Goal: Task Accomplishment & Management: Manage account settings

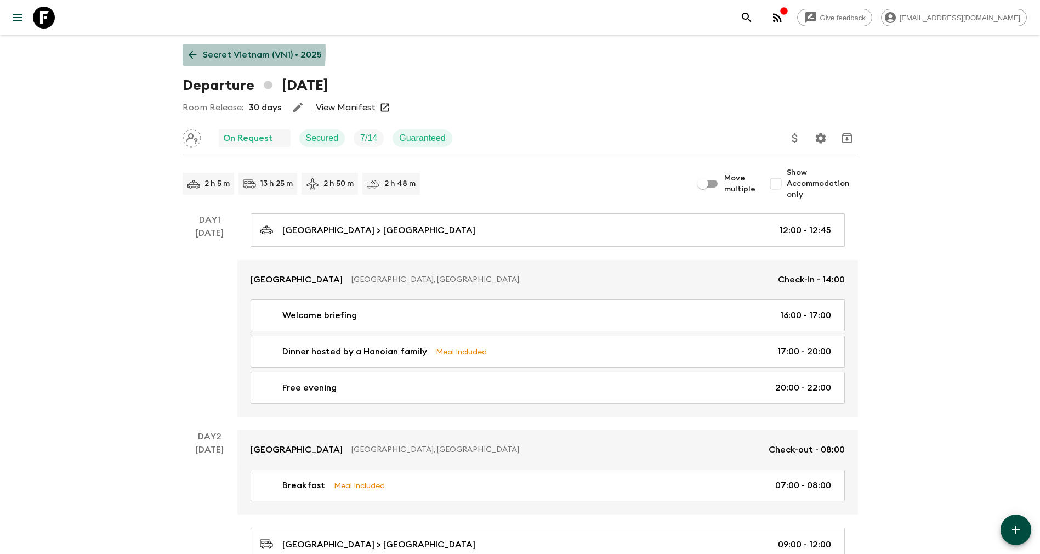
click at [186, 52] on icon at bounding box center [192, 55] width 12 height 12
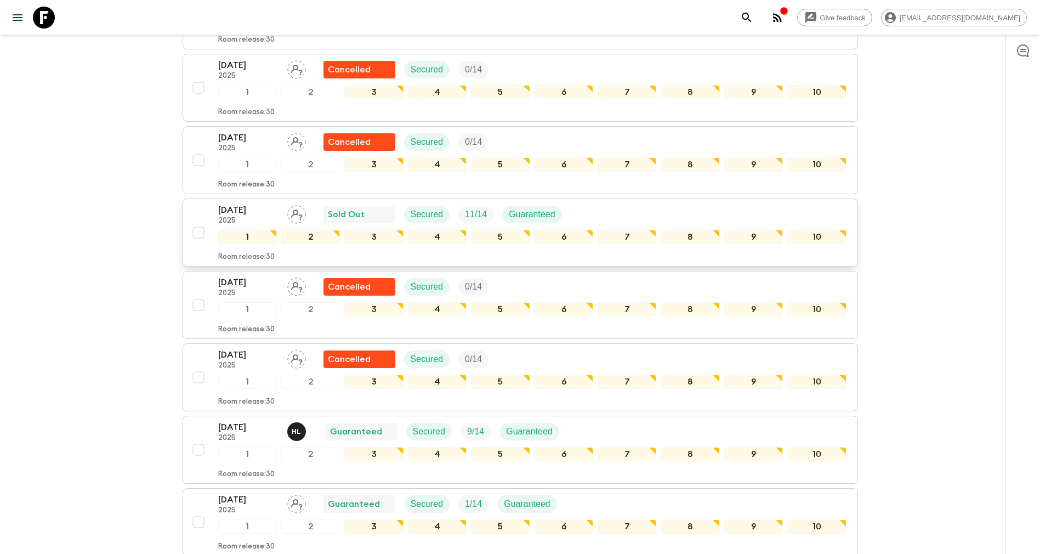
scroll to position [719, 0]
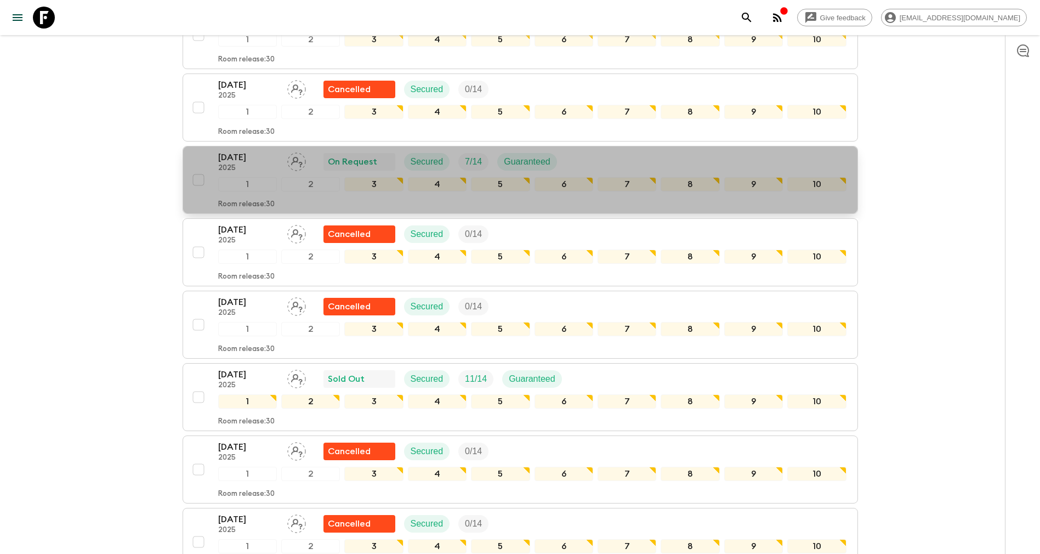
click at [244, 146] on button "[DATE] 2025 On Request Secured 7 / 14 Guaranteed 1 2 3 4 5 6 7 8 9 10 Room rele…" at bounding box center [520, 180] width 675 height 68
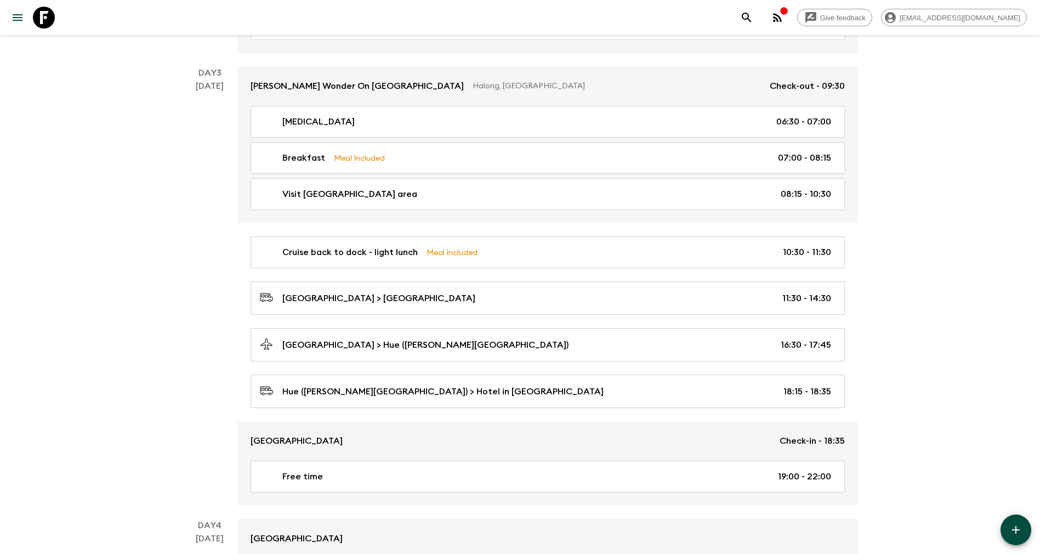
scroll to position [986, 0]
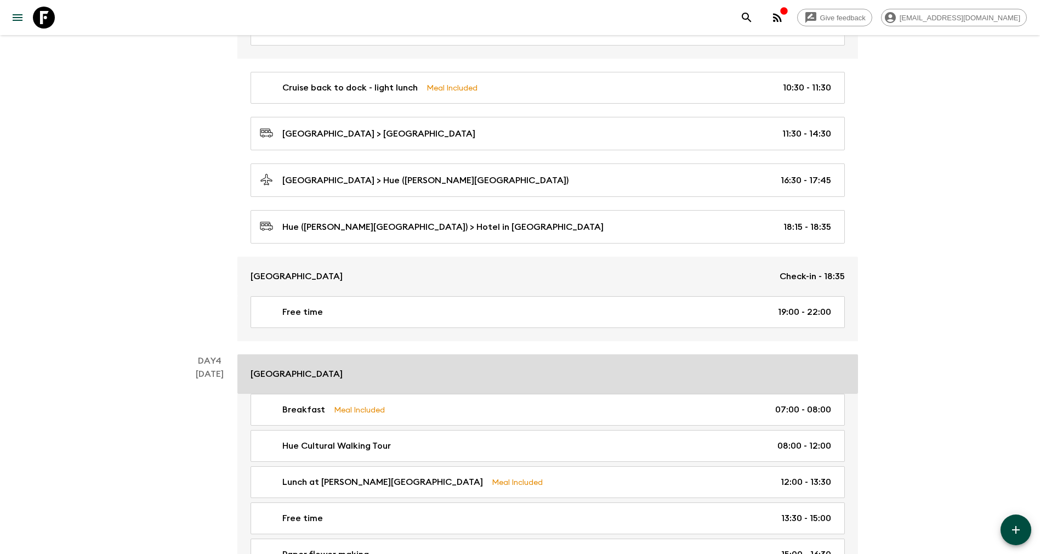
click at [328, 368] on p "[GEOGRAPHIC_DATA]" at bounding box center [296, 373] width 92 height 13
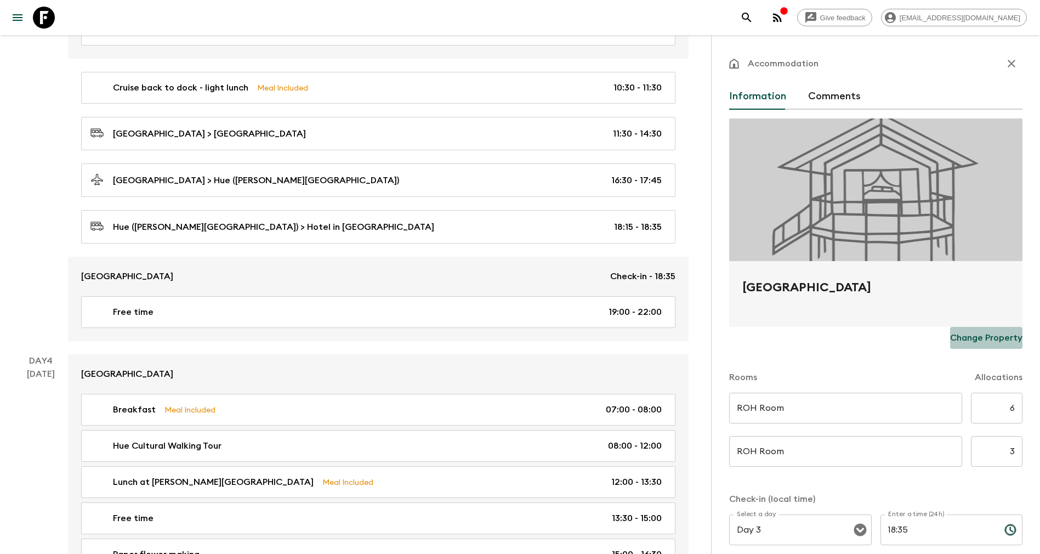
click at [989, 334] on p "Change Property" at bounding box center [986, 337] width 72 height 13
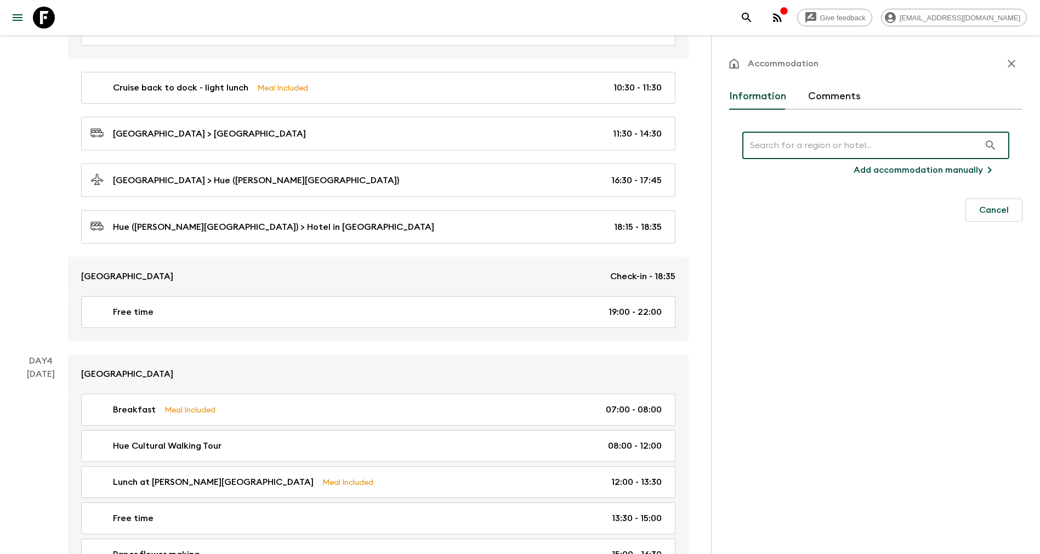
click at [908, 169] on p "Add accommodation manually" at bounding box center [917, 169] width 129 height 13
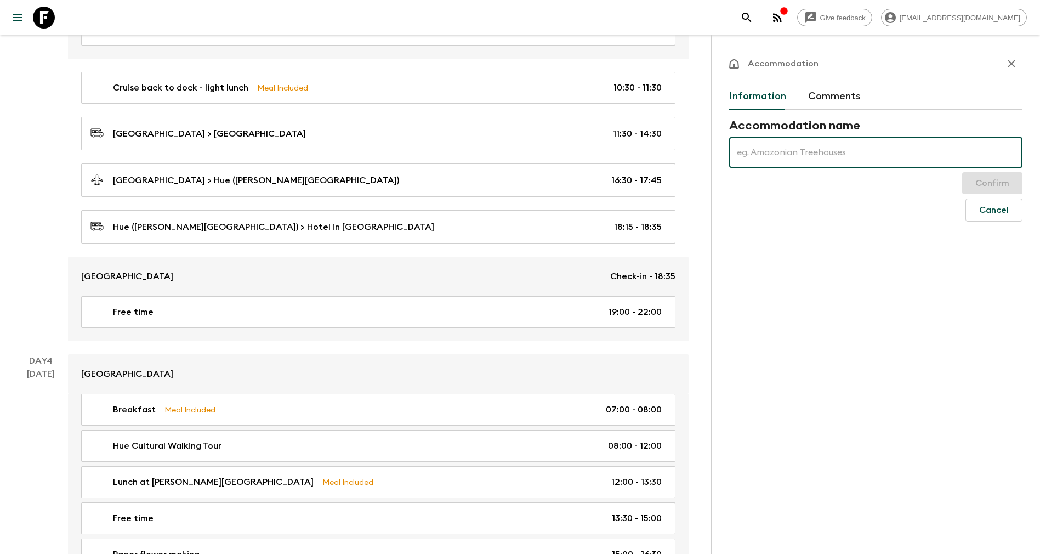
click at [824, 151] on input "text" at bounding box center [875, 152] width 293 height 31
type input "[PERSON_NAME] Holiday Hue"
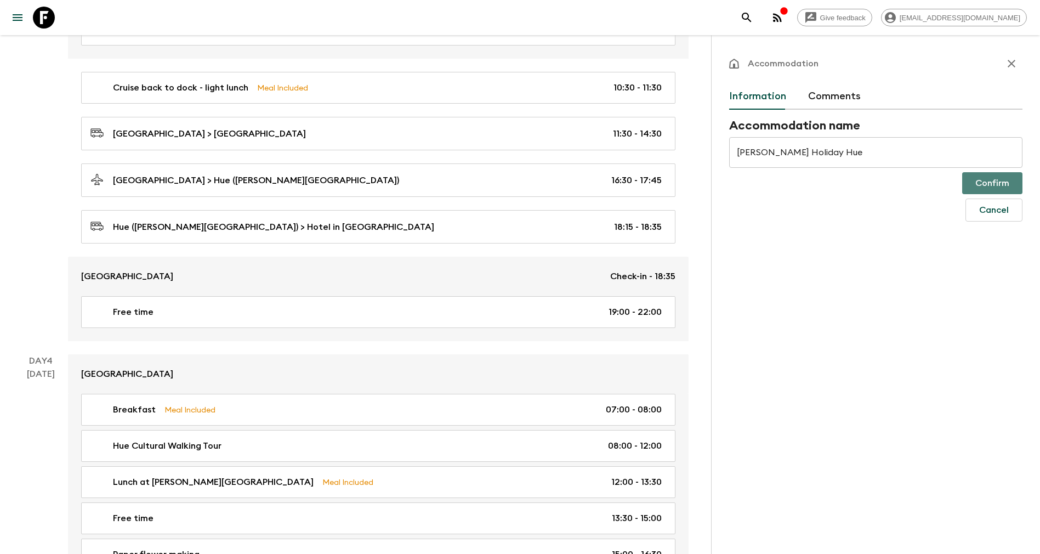
click at [995, 179] on button "Confirm" at bounding box center [992, 183] width 60 height 22
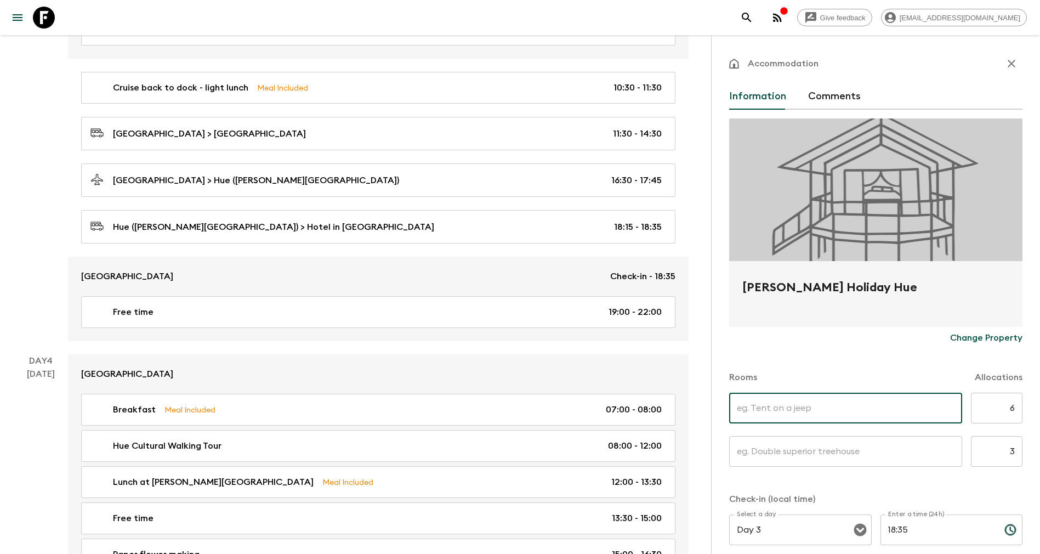
click at [846, 405] on input "text" at bounding box center [845, 407] width 233 height 31
type input "Deluxe Twin"
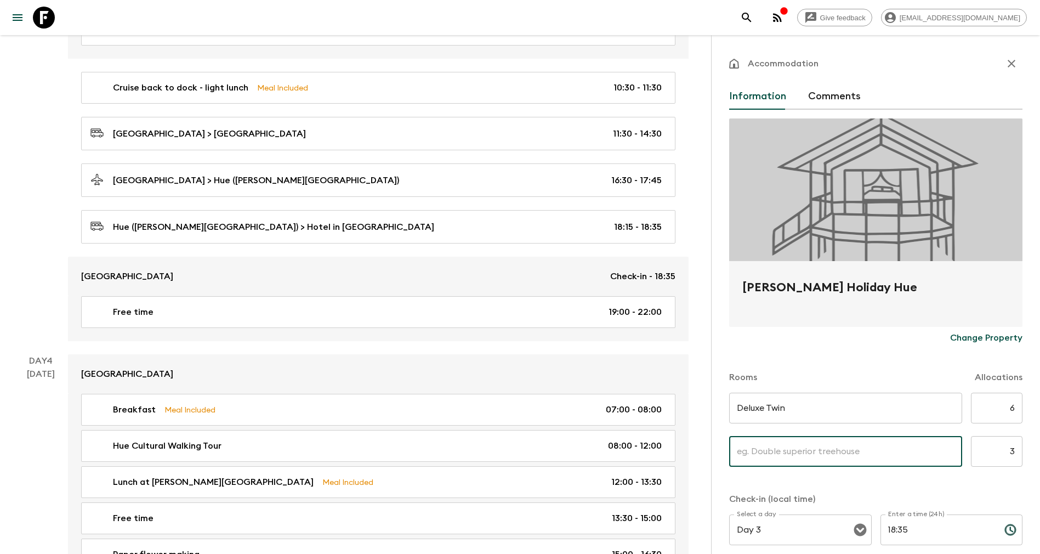
click at [785, 449] on input "text" at bounding box center [845, 451] width 233 height 31
type input "Deluxe Singe"
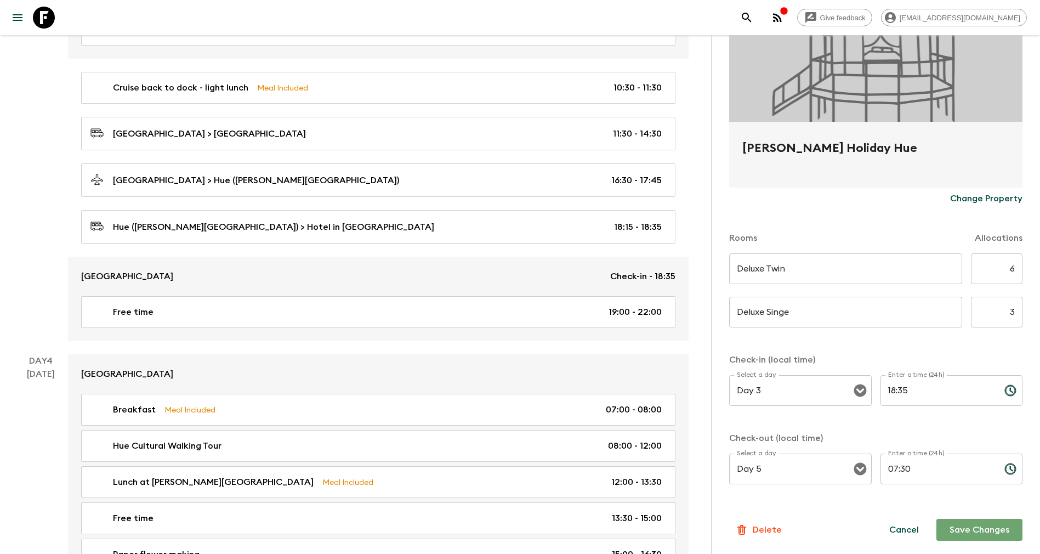
click at [940, 527] on button "Save Changes" at bounding box center [979, 529] width 86 height 22
